Goal: Task Accomplishment & Management: Complete application form

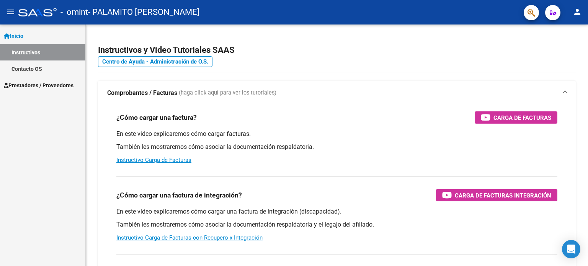
scroll to position [38, 0]
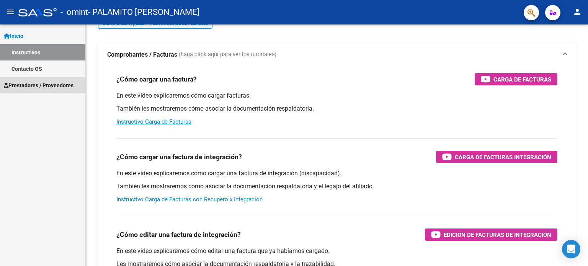
click at [41, 82] on span "Prestadores / Proveedores" at bounding box center [39, 85] width 70 height 8
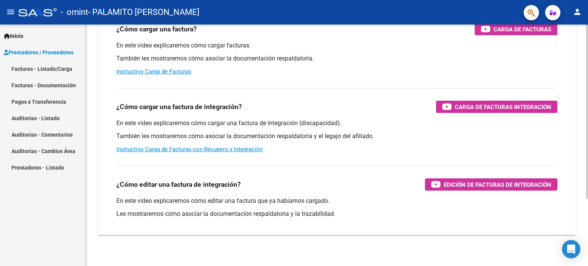
scroll to position [94, 0]
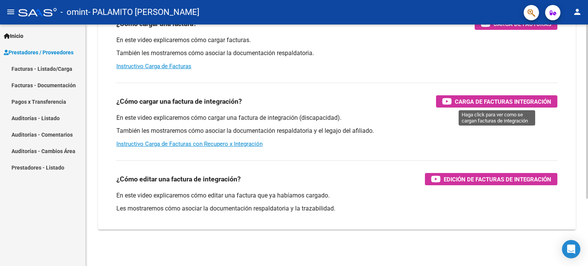
click at [453, 99] on div "Carga de Facturas Integración" at bounding box center [496, 101] width 109 height 12
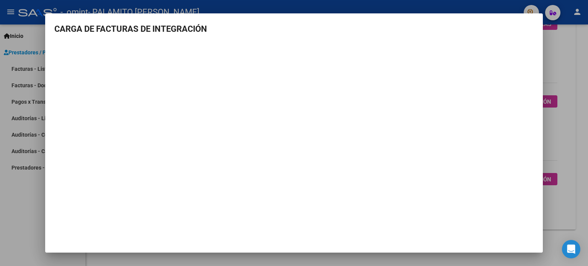
click at [9, 179] on div at bounding box center [294, 133] width 588 height 266
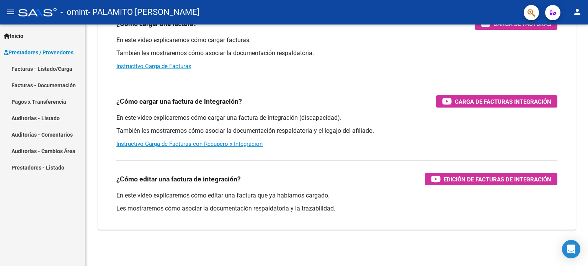
click at [54, 67] on link "Facturas - Listado/Carga" at bounding box center [42, 68] width 85 height 16
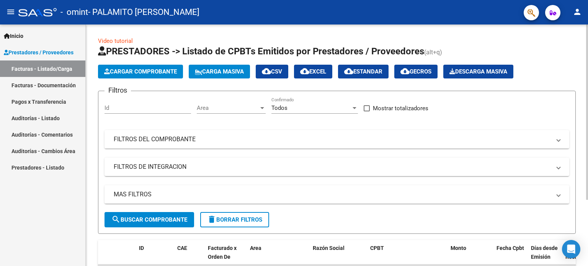
click at [137, 73] on span "Cargar Comprobante" at bounding box center [140, 71] width 73 height 7
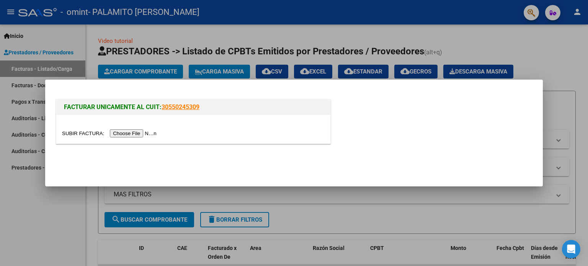
click at [138, 134] on input "file" at bounding box center [110, 133] width 97 height 8
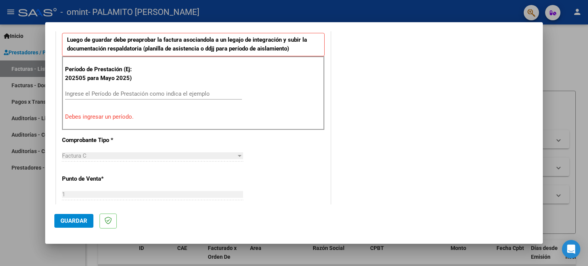
scroll to position [230, 0]
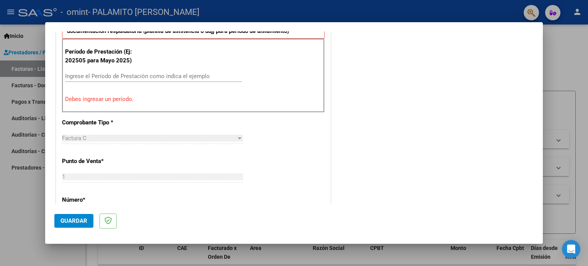
click at [150, 74] on input "Ingrese el Período de Prestación como indica el ejemplo" at bounding box center [153, 76] width 177 height 7
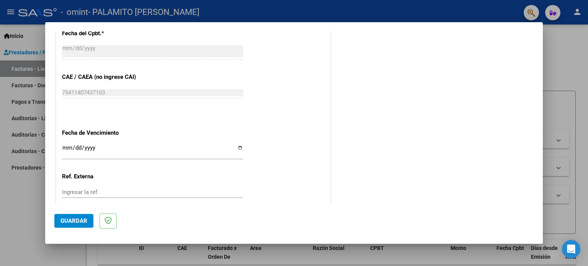
scroll to position [499, 0]
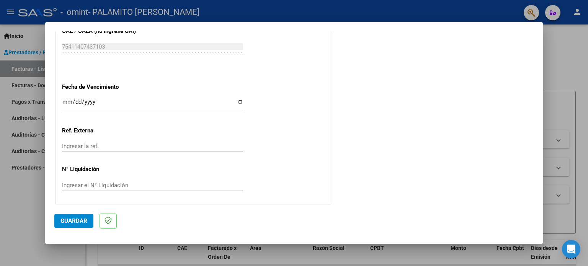
type input "202508"
click at [85, 219] on span "Guardar" at bounding box center [73, 220] width 27 height 7
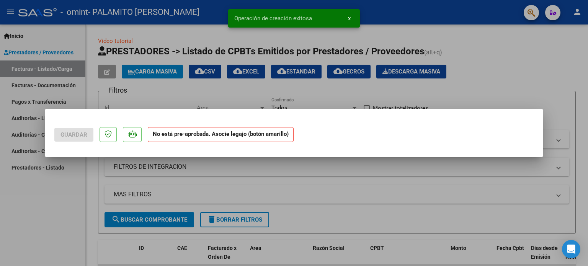
scroll to position [0, 0]
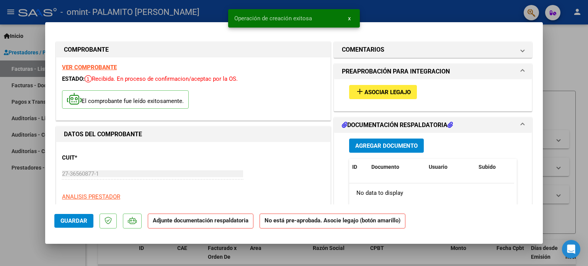
click at [357, 90] on mat-icon "add" at bounding box center [359, 91] width 9 height 9
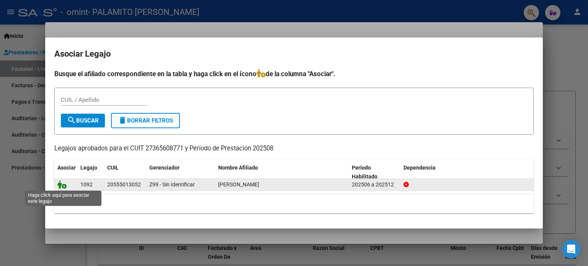
click at [63, 184] on icon at bounding box center [61, 184] width 9 height 8
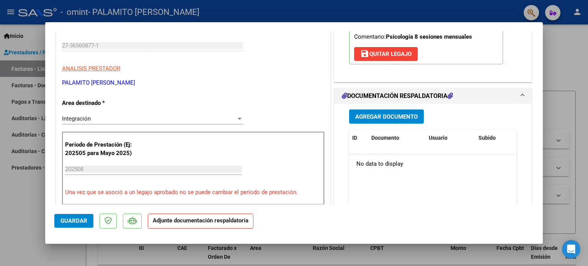
scroll to position [153, 0]
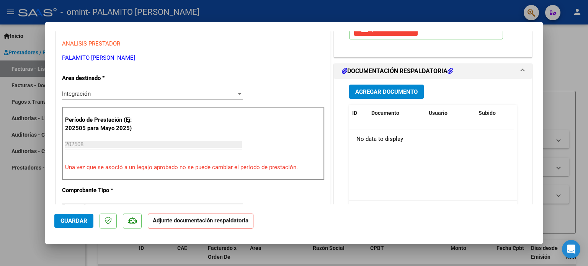
click at [374, 70] on h1 "DOCUMENTACIÓN RESPALDATORIA" at bounding box center [397, 71] width 111 height 9
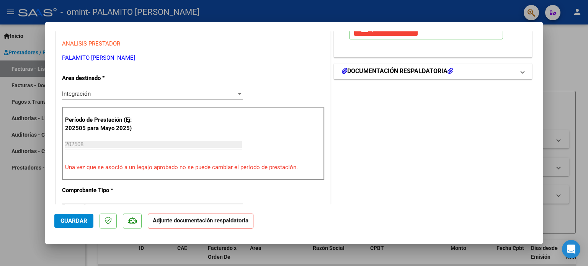
click at [374, 70] on h1 "DOCUMENTACIÓN RESPALDATORIA" at bounding box center [397, 71] width 111 height 9
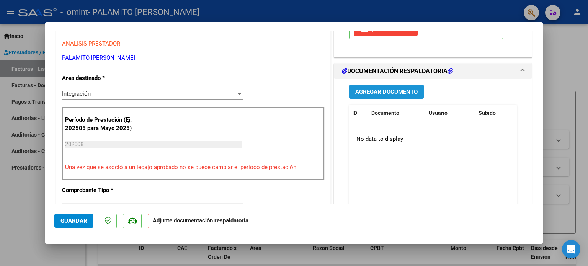
click at [371, 90] on span "Agregar Documento" at bounding box center [386, 91] width 62 height 7
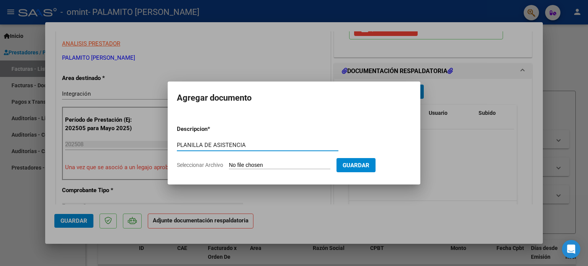
type input "PLANILLA DE ASISTENCIA"
click at [204, 163] on span "Seleccionar Archivo" at bounding box center [200, 165] width 46 height 6
click at [229, 163] on input "Seleccionar Archivo" at bounding box center [279, 165] width 101 height 7
type input "C:\fakepath\PLANILLA 082025.pdf"
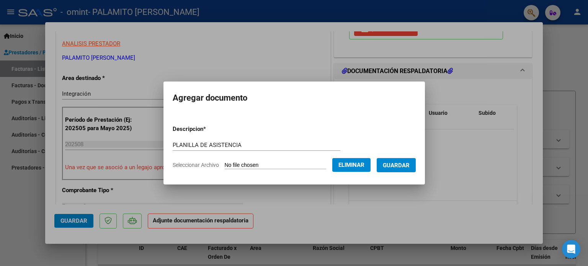
click at [394, 165] on span "Guardar" at bounding box center [396, 165] width 27 height 7
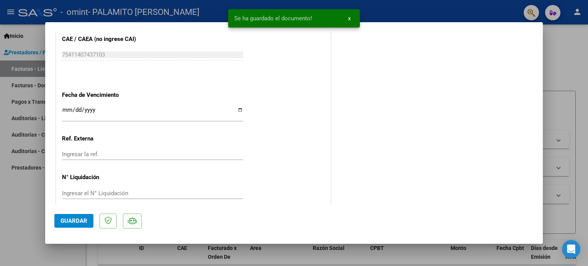
scroll to position [511, 0]
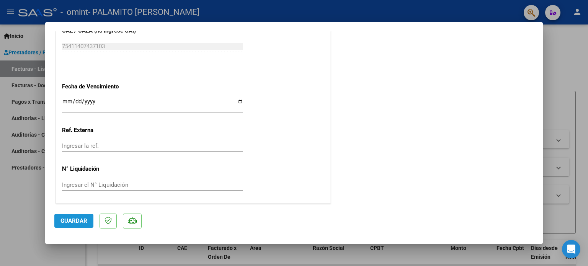
click at [75, 218] on span "Guardar" at bounding box center [73, 220] width 27 height 7
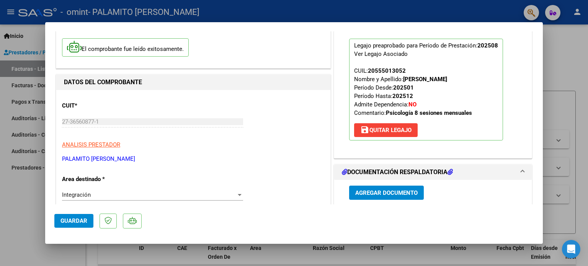
scroll to position [0, 0]
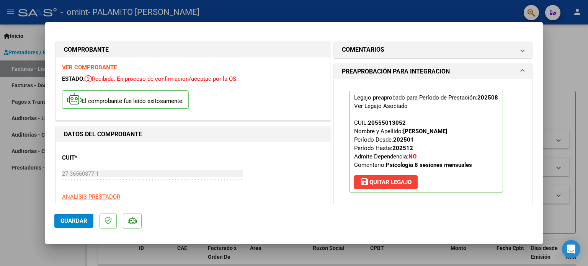
drag, startPoint x: 536, startPoint y: 61, endPoint x: 555, endPoint y: 54, distance: 20.0
click at [537, 61] on mat-dialog-content "COMPROBANTE VER COMPROBANTE ESTADO: Recibida. En proceso de confirmacion/acepta…" at bounding box center [294, 117] width 498 height 173
click at [568, 52] on div at bounding box center [294, 133] width 588 height 266
type input "$ 0,00"
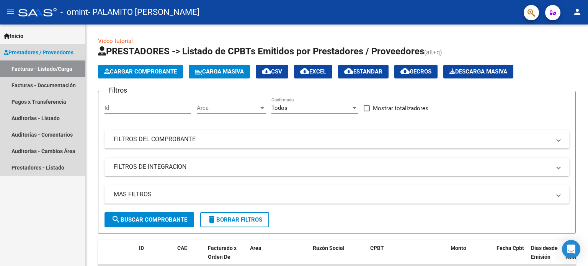
click at [66, 67] on link "Facturas - Listado/Carga" at bounding box center [42, 68] width 85 height 16
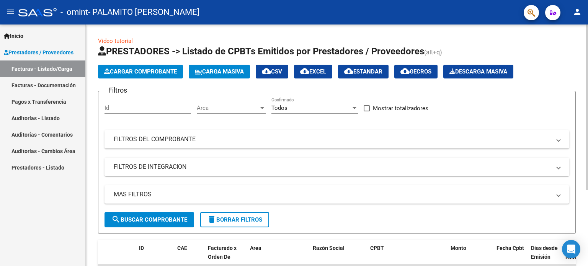
click at [128, 72] on span "Cargar Comprobante" at bounding box center [140, 71] width 73 height 7
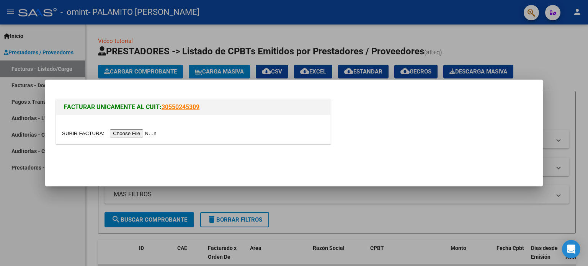
click at [129, 132] on input "file" at bounding box center [110, 133] width 97 height 8
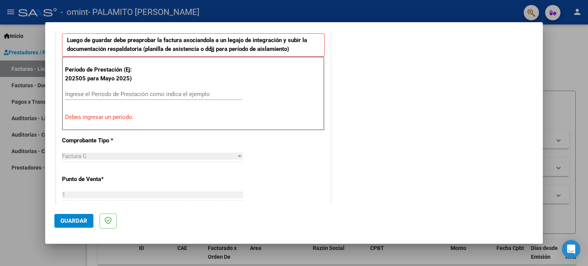
scroll to position [230, 0]
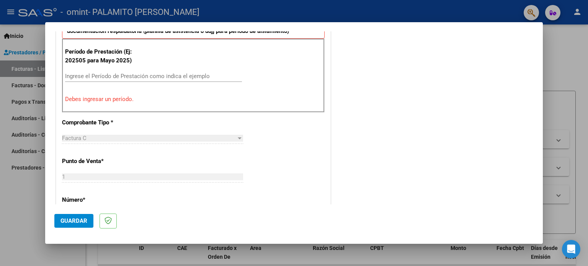
click at [155, 77] on input "Ingrese el Período de Prestación como indica el ejemplo" at bounding box center [153, 76] width 177 height 7
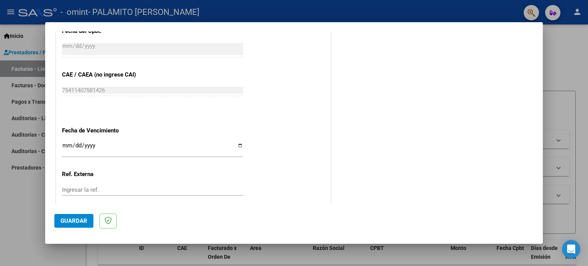
scroll to position [499, 0]
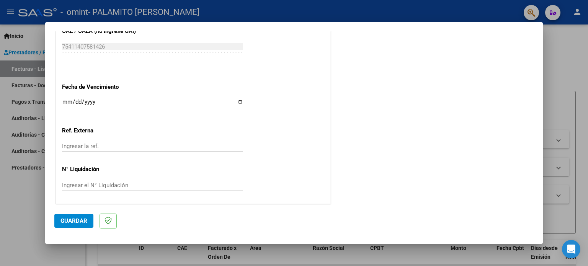
type input "202509"
click at [85, 221] on span "Guardar" at bounding box center [73, 220] width 27 height 7
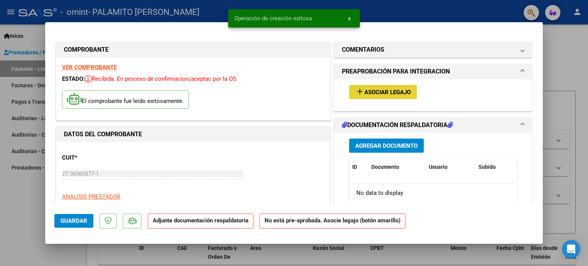
click at [358, 87] on mat-icon "add" at bounding box center [359, 91] width 9 height 9
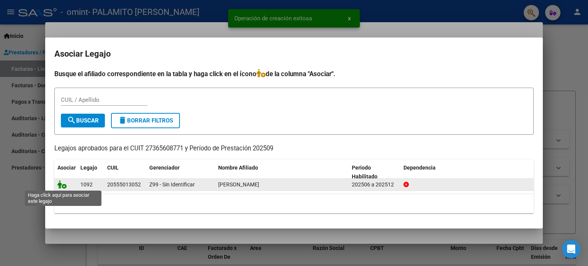
click at [64, 186] on icon at bounding box center [61, 184] width 9 height 8
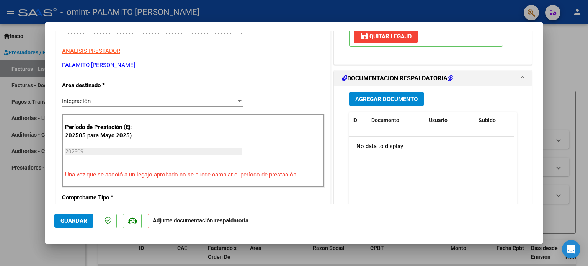
scroll to position [153, 0]
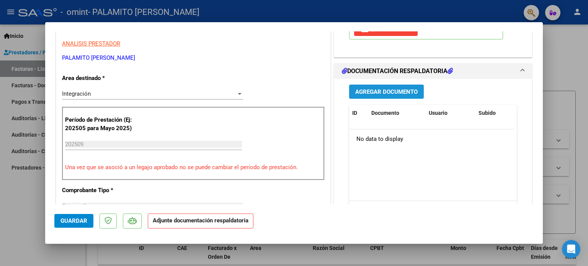
click at [388, 93] on span "Agregar Documento" at bounding box center [386, 91] width 62 height 7
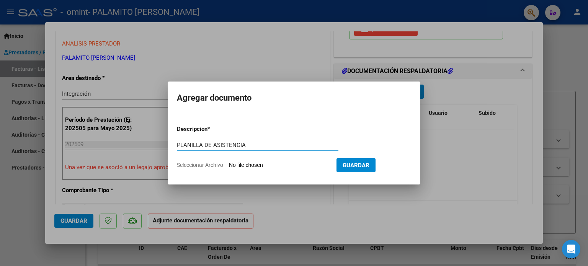
type input "PLANILLA DE ASISTENCIA"
click at [207, 168] on form "Descripcion * PLANILLA DE ASISTENCIA Escriba aquí una descripcion Seleccionar A…" at bounding box center [294, 147] width 234 height 56
click at [205, 165] on span "Seleccionar Archivo" at bounding box center [200, 165] width 46 height 6
click at [229, 165] on input "Seleccionar Archivo" at bounding box center [279, 165] width 101 height 7
type input "C:\fakepath\PLANILLA 092025.pdf"
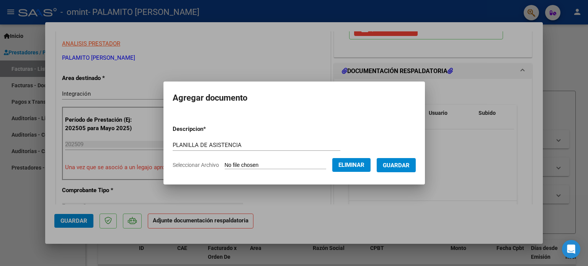
click at [396, 169] on span "Guardar" at bounding box center [396, 165] width 27 height 7
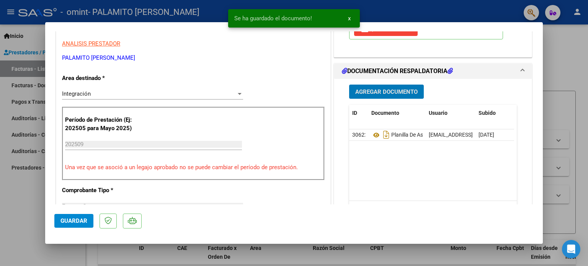
click at [72, 218] on span "Guardar" at bounding box center [73, 220] width 27 height 7
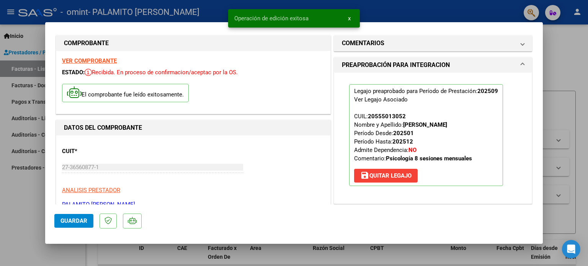
scroll to position [0, 0]
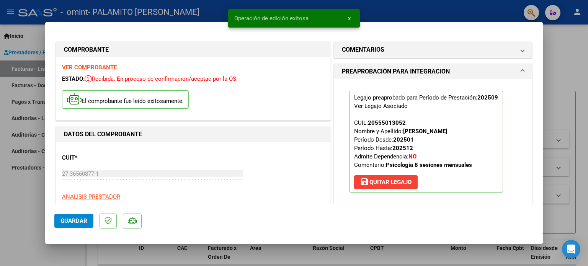
click at [349, 20] on span "x" at bounding box center [349, 18] width 3 height 7
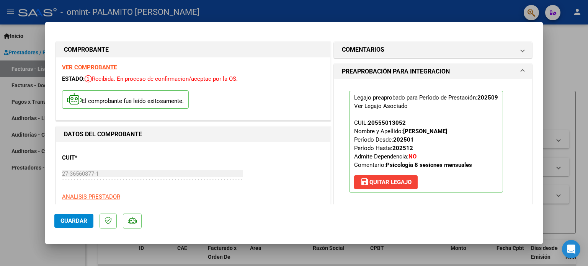
click at [15, 212] on div at bounding box center [294, 133] width 588 height 266
type input "$ 0,00"
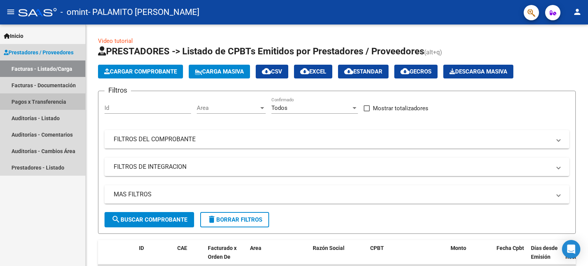
click at [56, 104] on link "Pagos x Transferencia" at bounding box center [42, 101] width 85 height 16
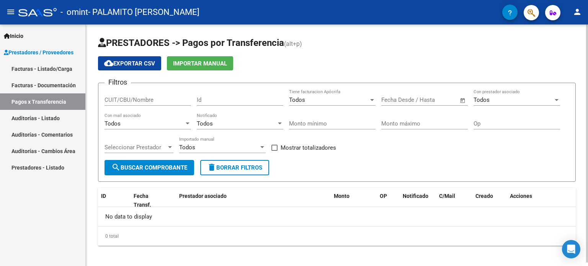
scroll to position [3, 0]
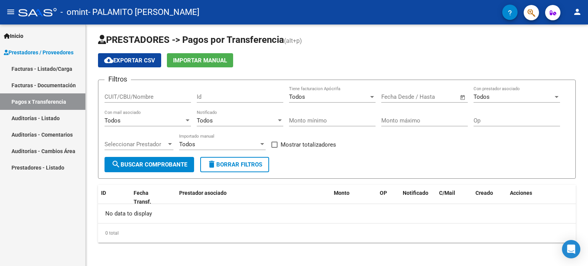
click at [48, 133] on link "Auditorías - Comentarios" at bounding box center [42, 134] width 85 height 16
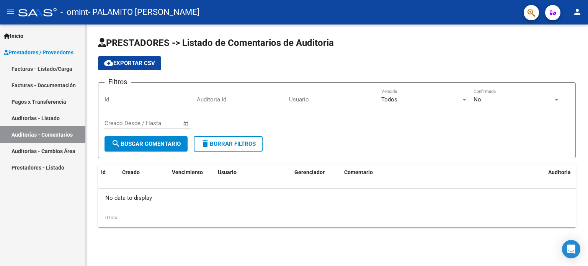
click at [67, 153] on link "Auditorías - Cambios Área" at bounding box center [42, 151] width 85 height 16
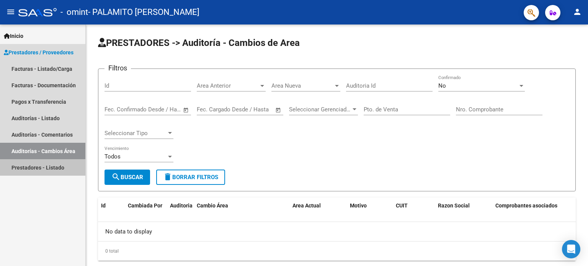
click at [52, 167] on link "Prestadores - Listado" at bounding box center [42, 167] width 85 height 16
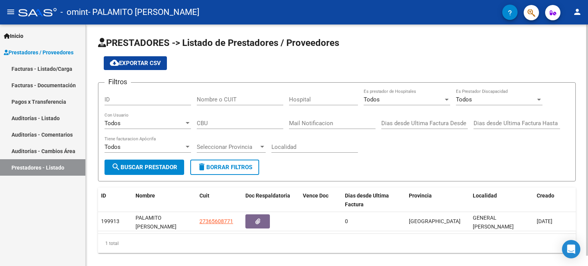
scroll to position [10, 0]
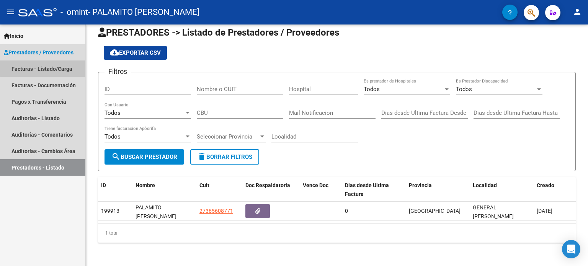
click at [59, 63] on link "Facturas - Listado/Carga" at bounding box center [42, 68] width 85 height 16
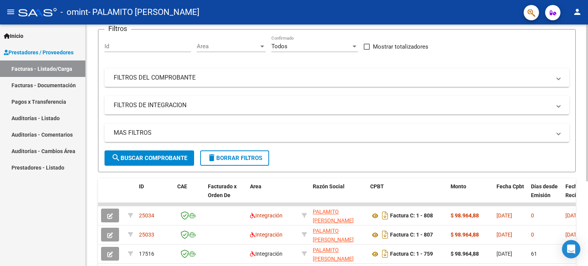
scroll to position [129, 0]
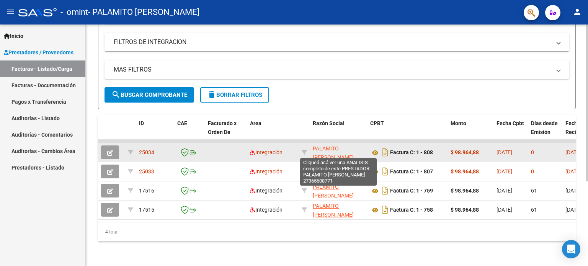
click at [332, 145] on span "PALAMITO [PERSON_NAME]" at bounding box center [333, 152] width 41 height 15
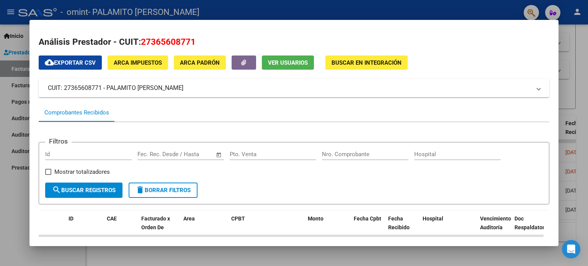
scroll to position [0, 0]
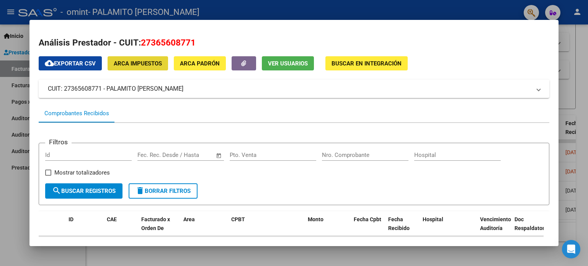
click at [157, 64] on span "ARCA Impuestos" at bounding box center [138, 63] width 48 height 7
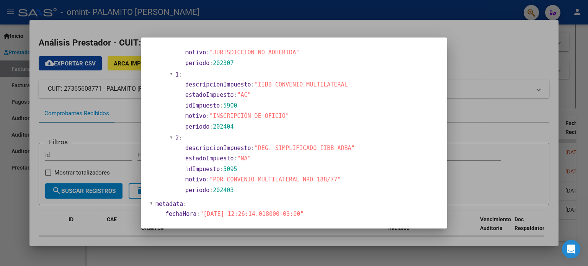
scroll to position [640, 0]
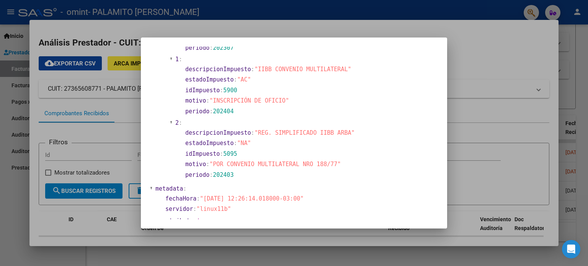
click at [129, 31] on div at bounding box center [294, 133] width 588 height 266
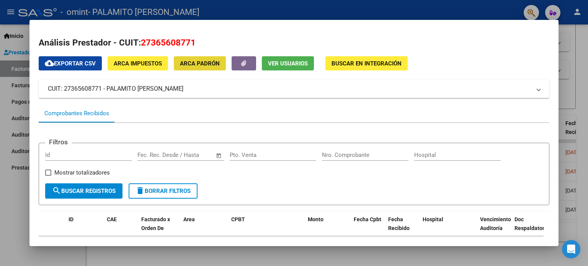
click at [202, 61] on span "ARCA Padrón" at bounding box center [200, 63] width 40 height 7
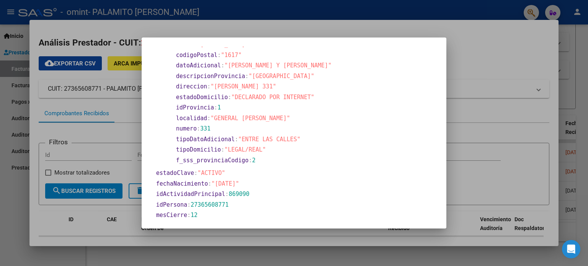
scroll to position [392, 0]
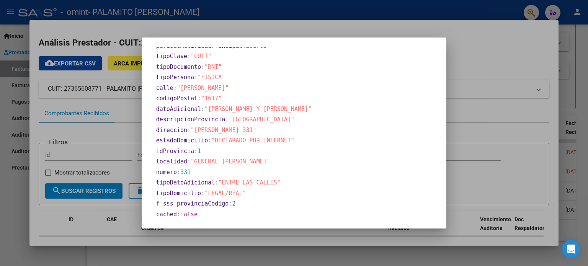
click at [496, 73] on div at bounding box center [294, 133] width 588 height 266
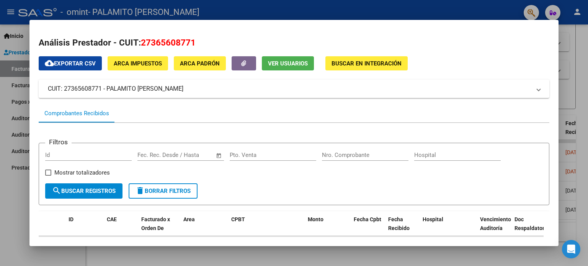
click at [283, 64] on span "Ver Usuarios" at bounding box center [288, 63] width 40 height 7
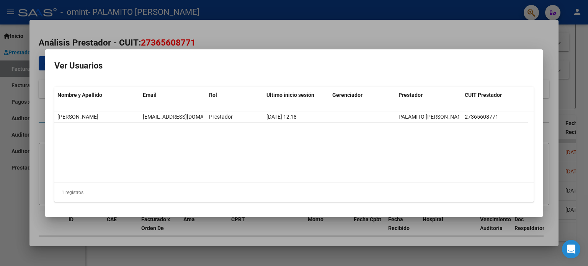
click at [284, 49] on mat-dialog-container "Ver Usuarios Nombre y Apellido Email Rol Ultimo inicio sesión Gerenciador Prest…" at bounding box center [294, 133] width 498 height 168
click at [577, 202] on div at bounding box center [294, 133] width 588 height 266
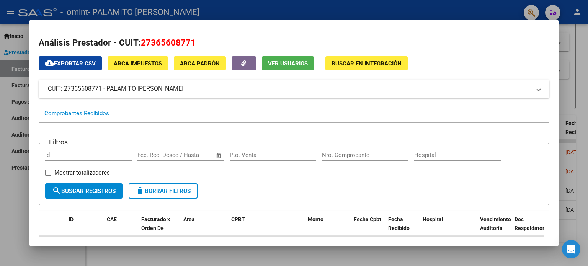
click at [0, 214] on div at bounding box center [294, 133] width 588 height 266
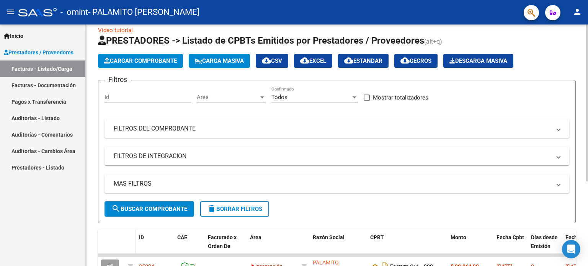
scroll to position [0, 0]
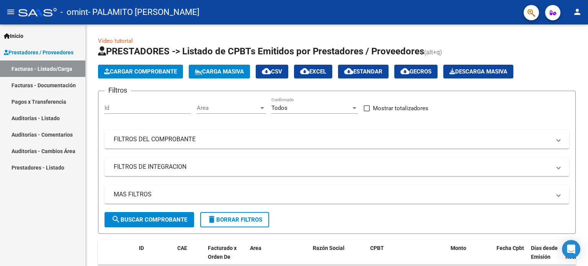
click at [578, 7] on mat-icon "person" at bounding box center [577, 11] width 9 height 9
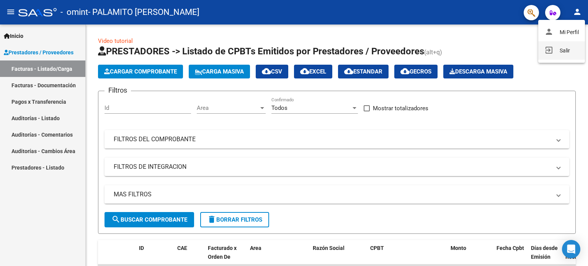
click at [561, 51] on button "exit_to_app Salir" at bounding box center [561, 50] width 47 height 18
